Goal: Transaction & Acquisition: Purchase product/service

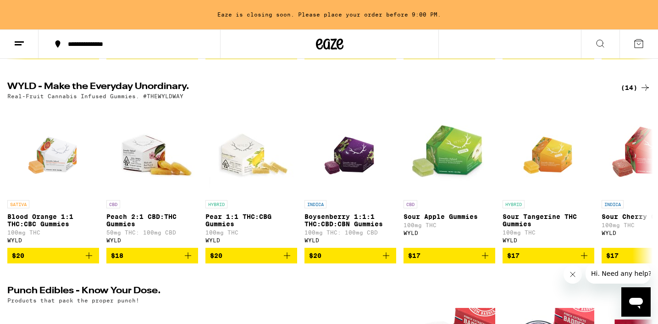
scroll to position [262, 0]
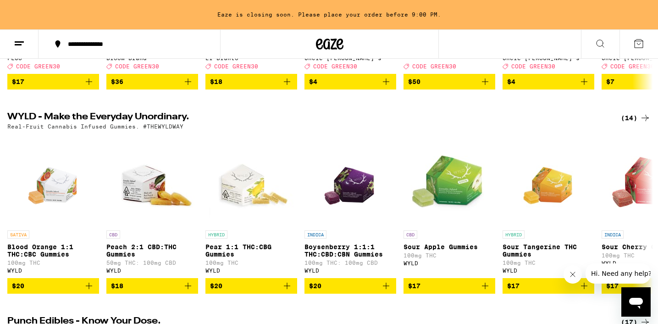
click at [22, 46] on icon at bounding box center [19, 43] width 11 height 11
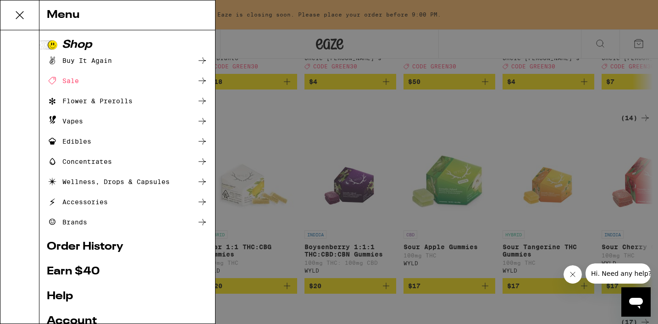
click at [65, 80] on div "Sale" at bounding box center [63, 80] width 32 height 11
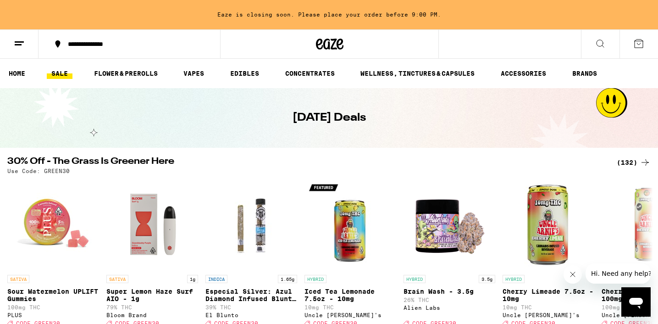
click at [17, 42] on icon at bounding box center [19, 43] width 11 height 11
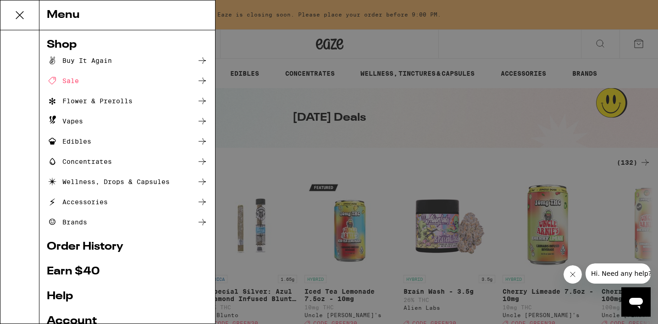
click at [104, 103] on div "Flower & Prerolls" at bounding box center [90, 100] width 86 height 11
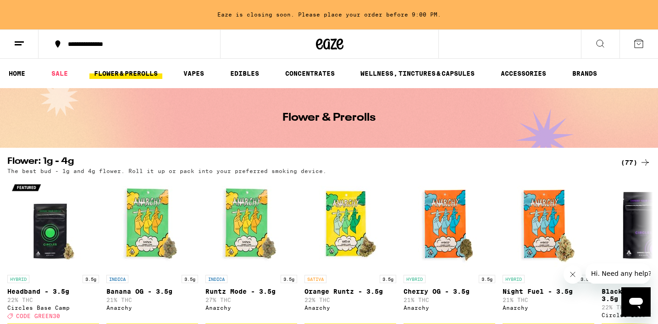
click at [22, 47] on icon at bounding box center [19, 43] width 11 height 11
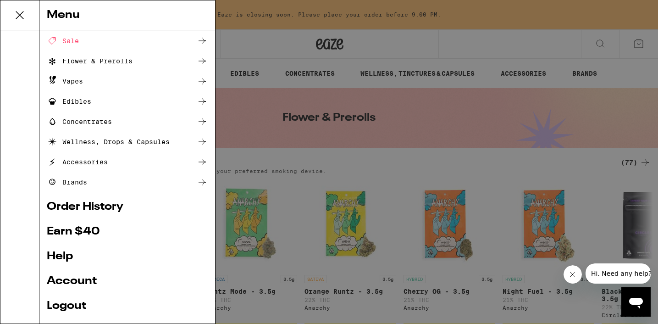
scroll to position [43, 0]
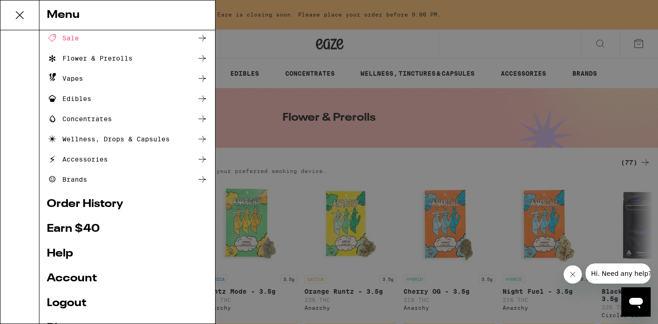
click at [93, 198] on ul "Shop Buy It Again Sale Flower & Prerolls Vapes Edibles Concentrates Wellness, D…" at bounding box center [127, 176] width 161 height 358
click at [110, 205] on link "Order History" at bounding box center [127, 204] width 161 height 11
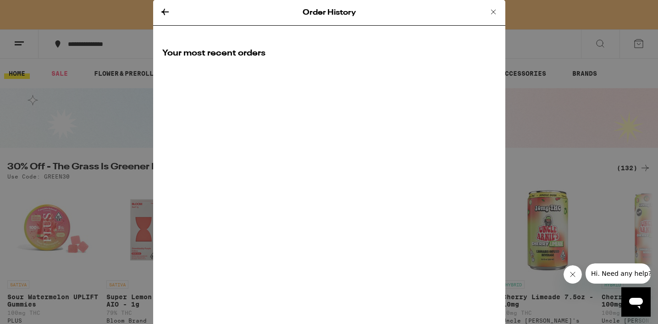
click at [261, 93] on div "Order History Your most recent orders" at bounding box center [329, 162] width 352 height 324
click at [166, 12] on icon at bounding box center [165, 11] width 11 height 11
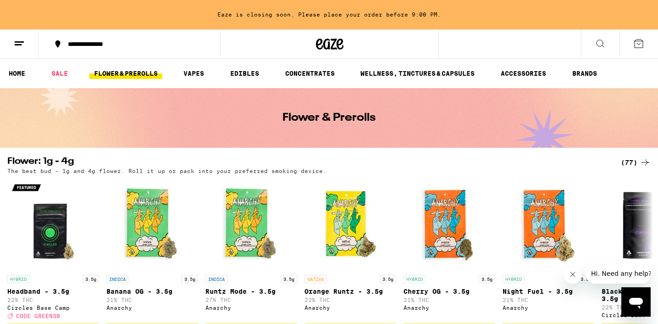
click at [14, 46] on icon at bounding box center [19, 43] width 11 height 11
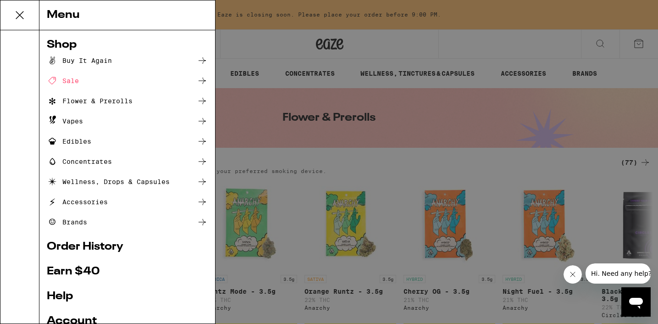
click at [76, 61] on div "Buy It Again" at bounding box center [79, 60] width 65 height 11
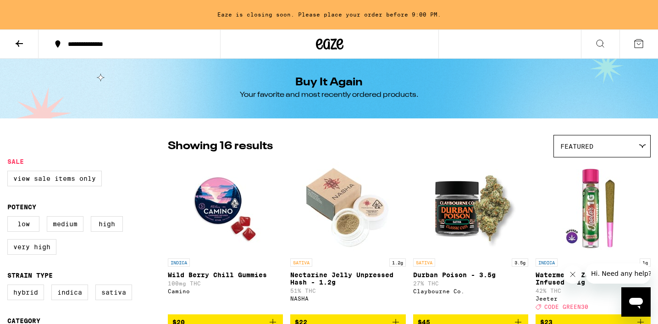
scroll to position [74, 0]
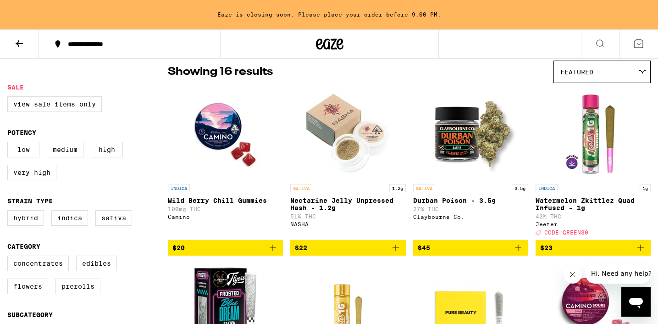
click at [457, 128] on img "Open page for Durban Poison - 3.5g from Claybourne Co." at bounding box center [471, 134] width 92 height 92
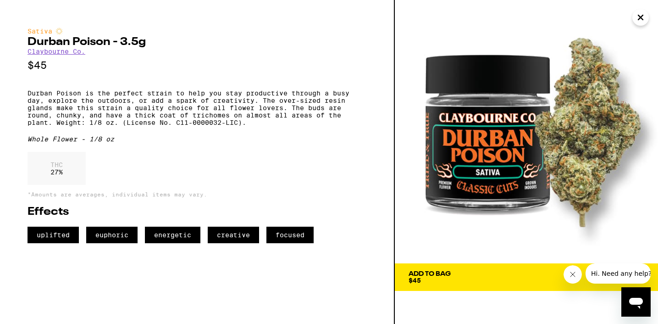
click at [641, 19] on icon "Close" at bounding box center [640, 18] width 11 height 14
